Goal: Task Accomplishment & Management: Manage account settings

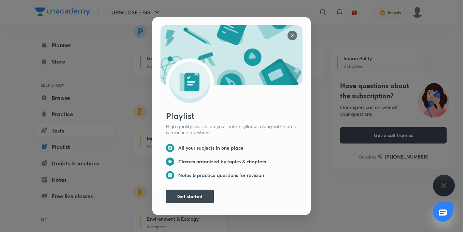
click at [183, 194] on button "Get started" at bounding box center [190, 196] width 48 height 14
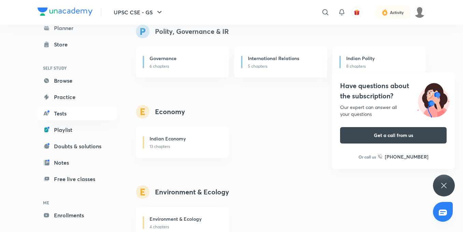
scroll to position [43, 0]
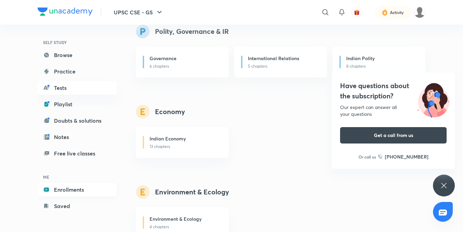
click at [76, 192] on link "Enrollments" at bounding box center [77, 190] width 79 height 14
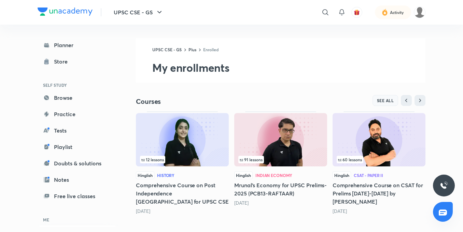
click at [383, 99] on span "SEE ALL" at bounding box center [385, 100] width 17 height 5
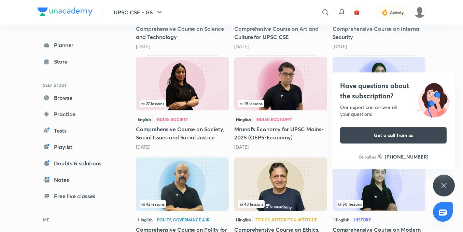
scroll to position [495, 0]
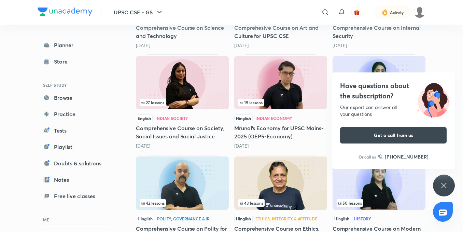
click at [448, 181] on icon at bounding box center [444, 185] width 8 height 8
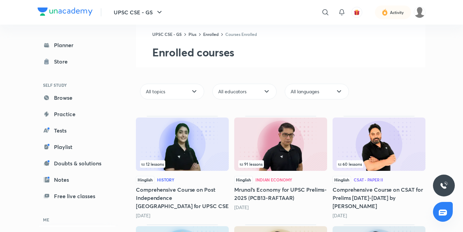
scroll to position [10, 0]
